Goal: Task Accomplishment & Management: Manage account settings

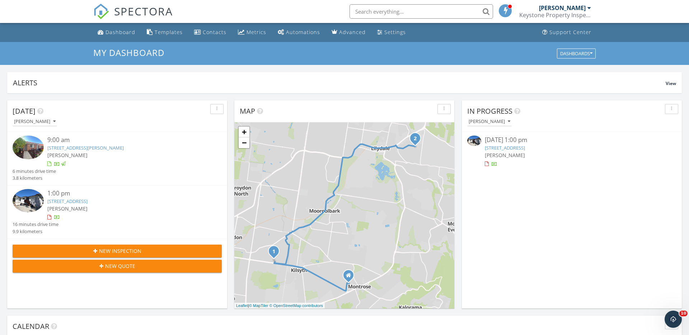
click at [88, 201] on link "58 North Rd, Lilydale, VIC 3140" at bounding box center [67, 201] width 40 height 6
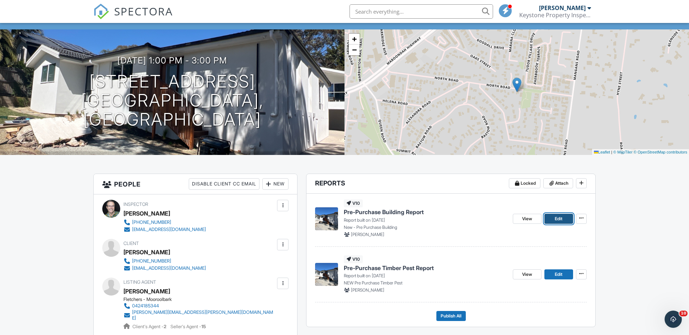
click at [556, 218] on span "Edit" at bounding box center [559, 218] width 8 height 7
